Goal: Check status: Check status

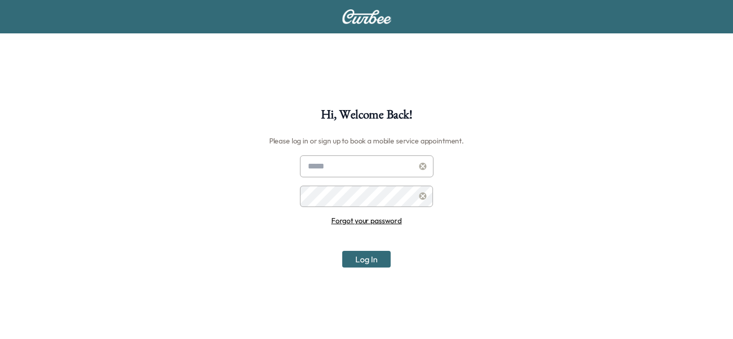
type input "**********"
click at [360, 260] on button "Log In" at bounding box center [366, 259] width 49 height 17
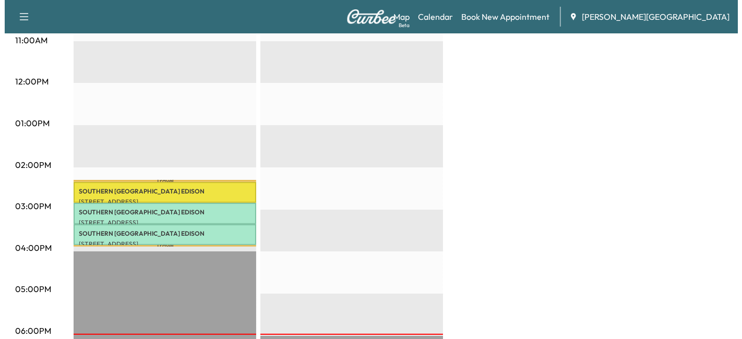
scroll to position [415, 0]
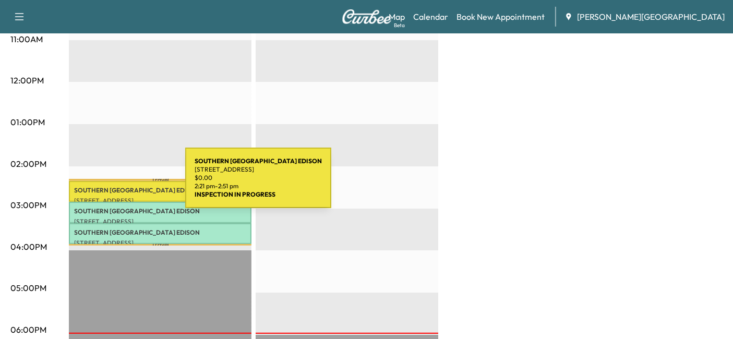
click at [107, 186] on p "SOUTHERN CALI EDISON" at bounding box center [160, 190] width 172 height 8
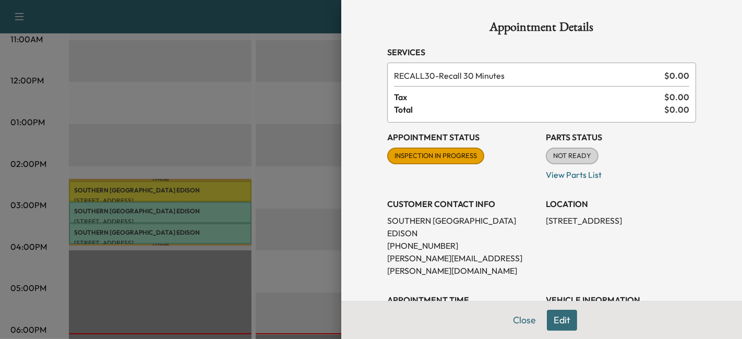
scroll to position [234, 0]
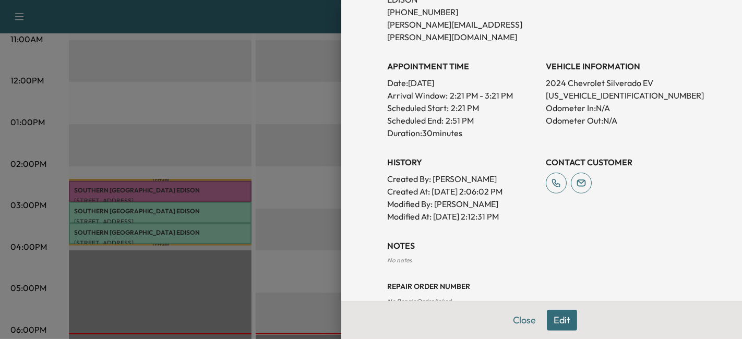
click at [522, 319] on div "Appointment Details Services RECALL30 - Recall 30 Minutes $ 0.00 Tax $ 0.00 Tot…" at bounding box center [541, 46] width 334 height 561
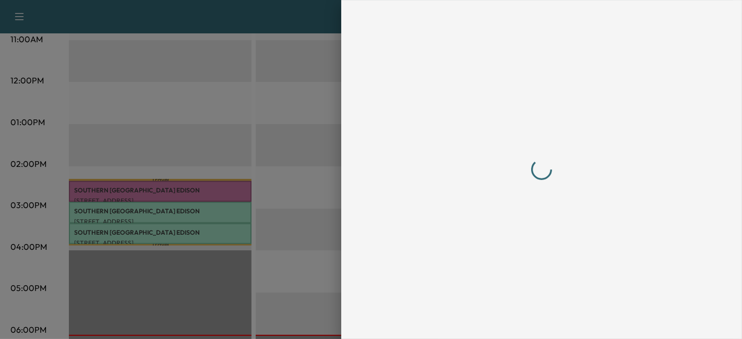
scroll to position [0, 0]
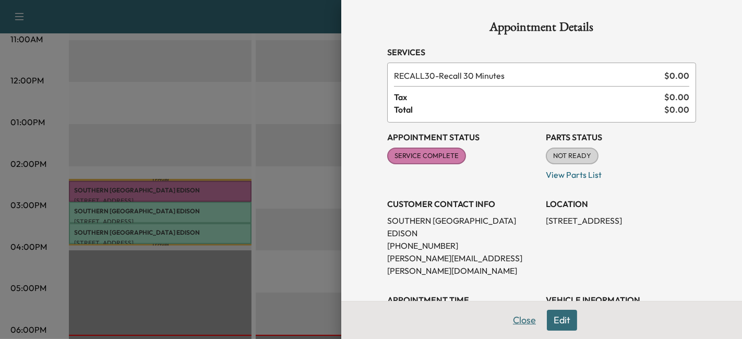
click at [516, 319] on button "Close" at bounding box center [524, 320] width 37 height 21
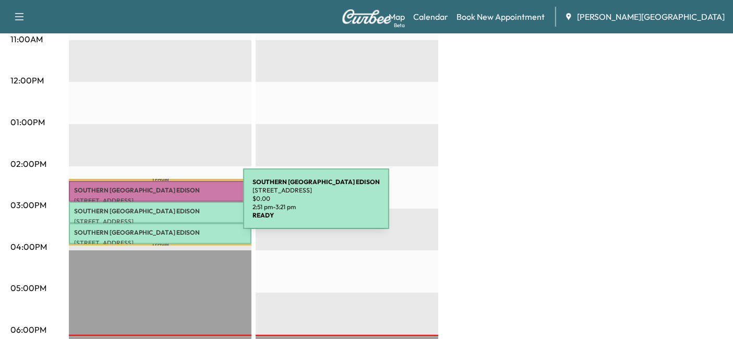
click at [164, 207] on p "SOUTHERN CALI EDISON" at bounding box center [160, 211] width 172 height 8
